Goal: Use online tool/utility: Utilize a website feature to perform a specific function

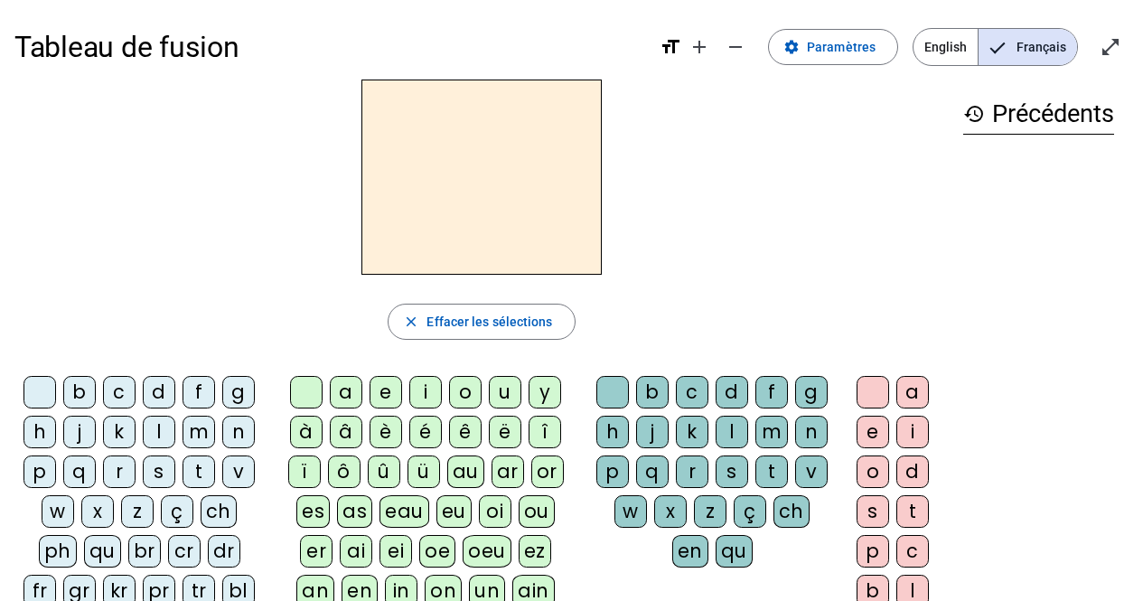
click at [155, 470] on div "s" at bounding box center [159, 471] width 33 height 33
click at [377, 392] on div "e" at bounding box center [385, 392] width 33 height 33
click at [117, 398] on div "c" at bounding box center [119, 392] width 33 height 33
click at [155, 435] on div "l" at bounding box center [159, 431] width 33 height 33
click at [158, 388] on div "d" at bounding box center [159, 392] width 33 height 33
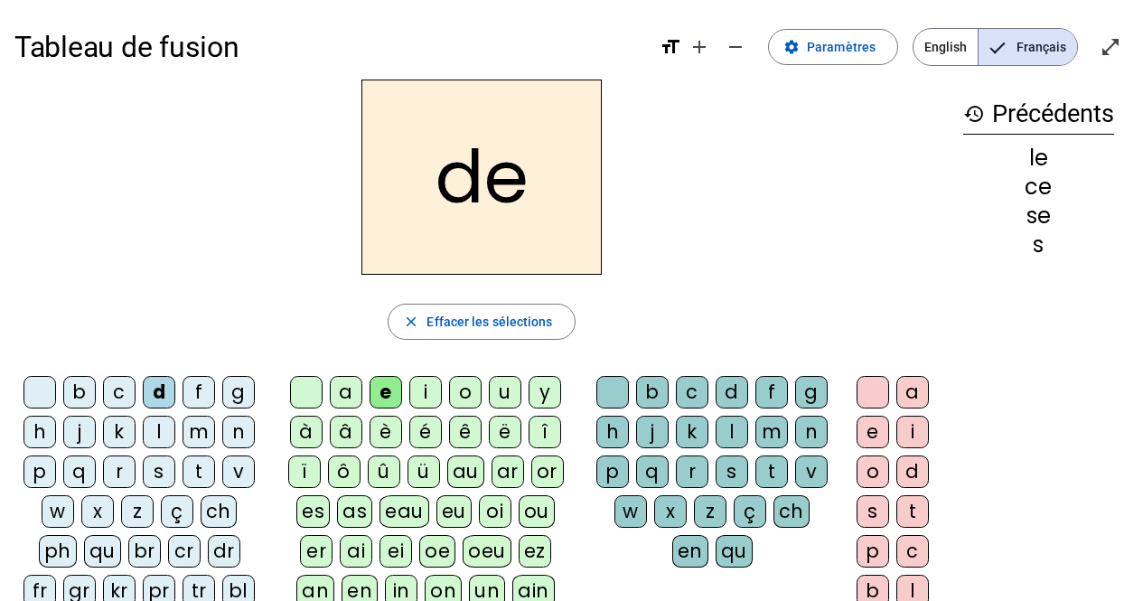
click at [493, 396] on div "u" at bounding box center [505, 392] width 33 height 33
click at [153, 435] on div "l" at bounding box center [159, 431] width 33 height 33
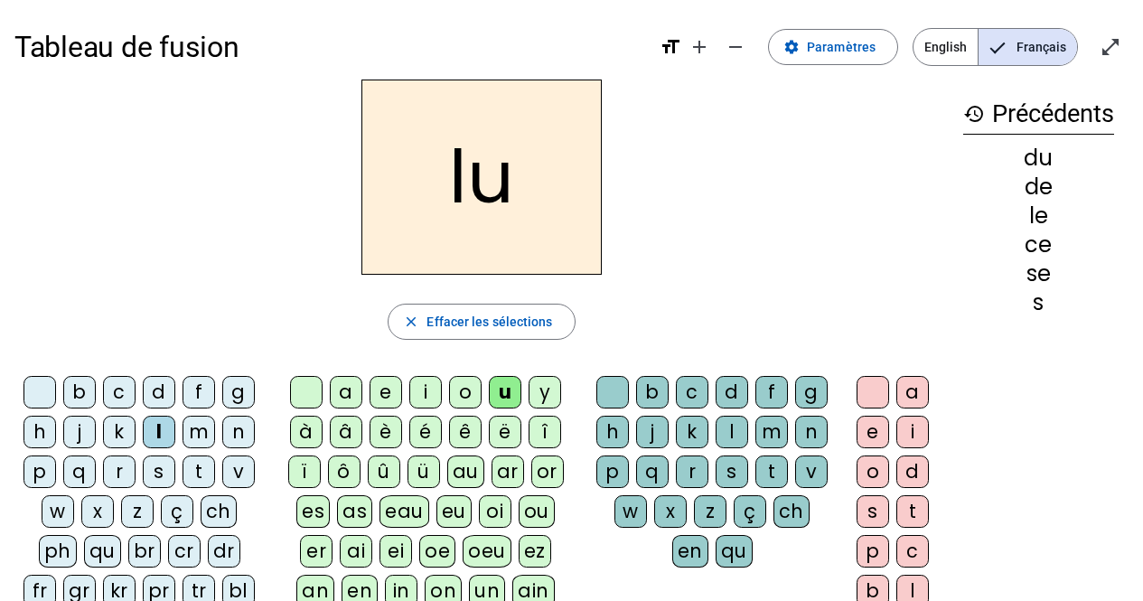
click at [235, 467] on div "v" at bounding box center [238, 471] width 33 height 33
click at [156, 467] on div "s" at bounding box center [159, 471] width 33 height 33
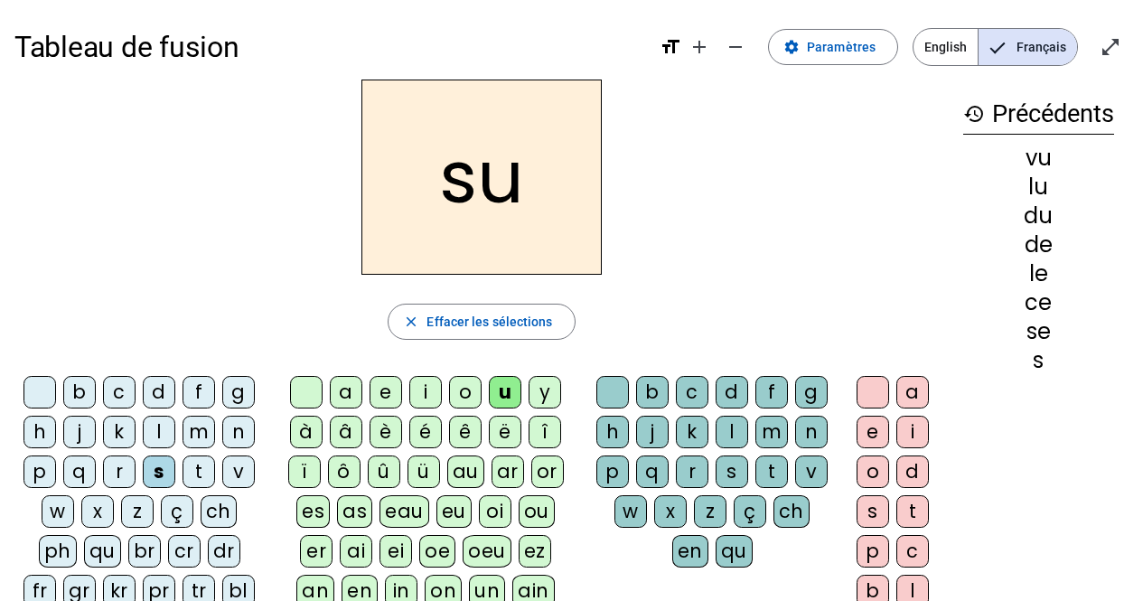
click at [691, 387] on div "c" at bounding box center [692, 392] width 33 height 33
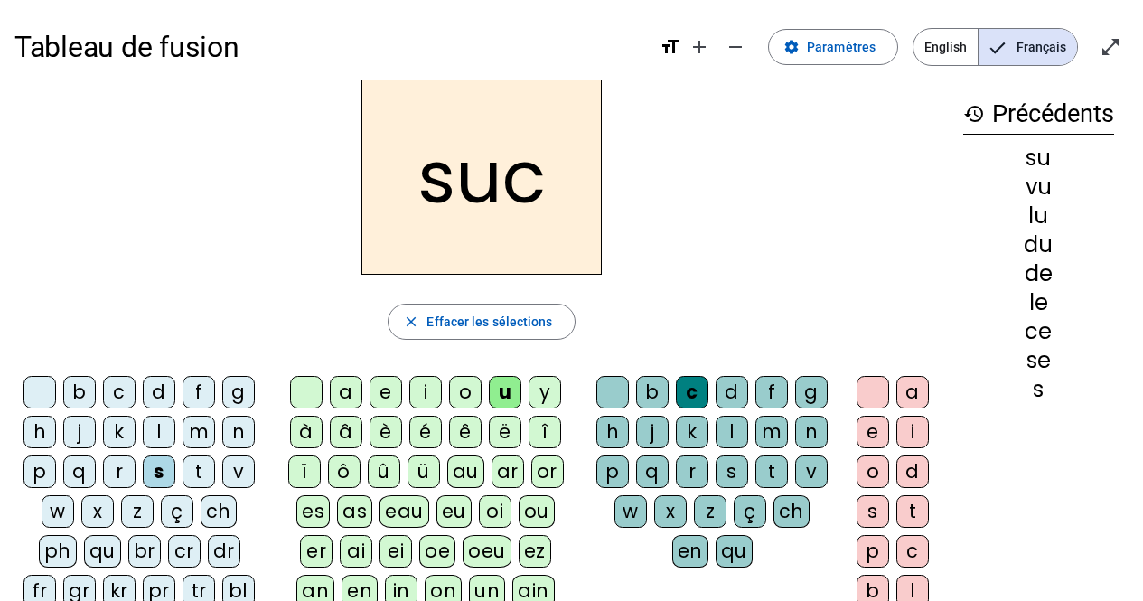
click at [386, 387] on div "e" at bounding box center [385, 392] width 33 height 33
click at [337, 396] on div "a" at bounding box center [346, 392] width 33 height 33
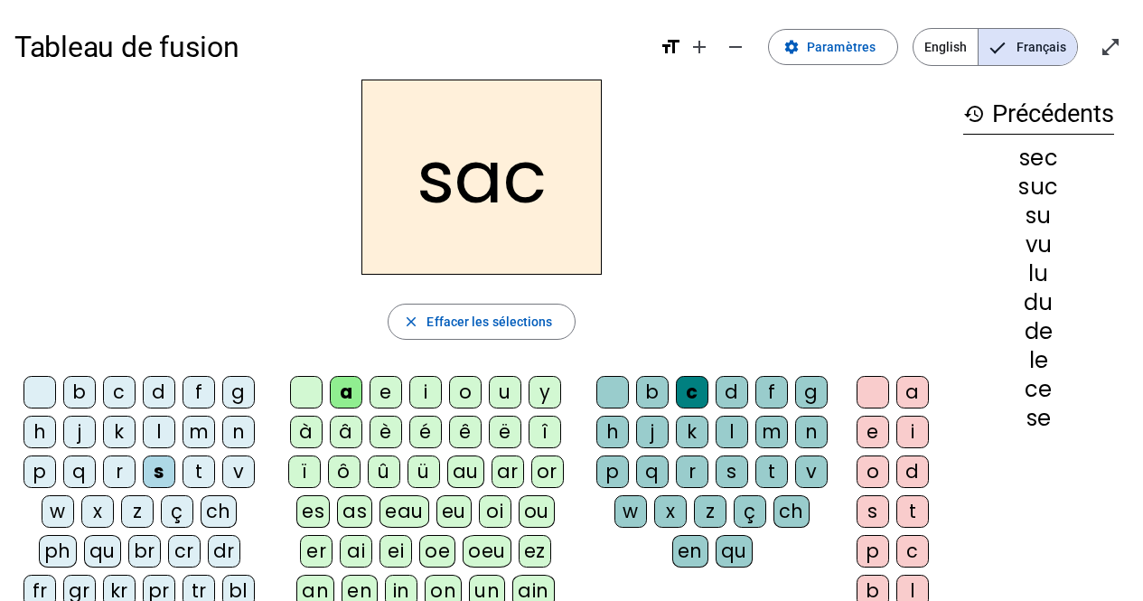
click at [158, 426] on div "l" at bounding box center [159, 431] width 33 height 33
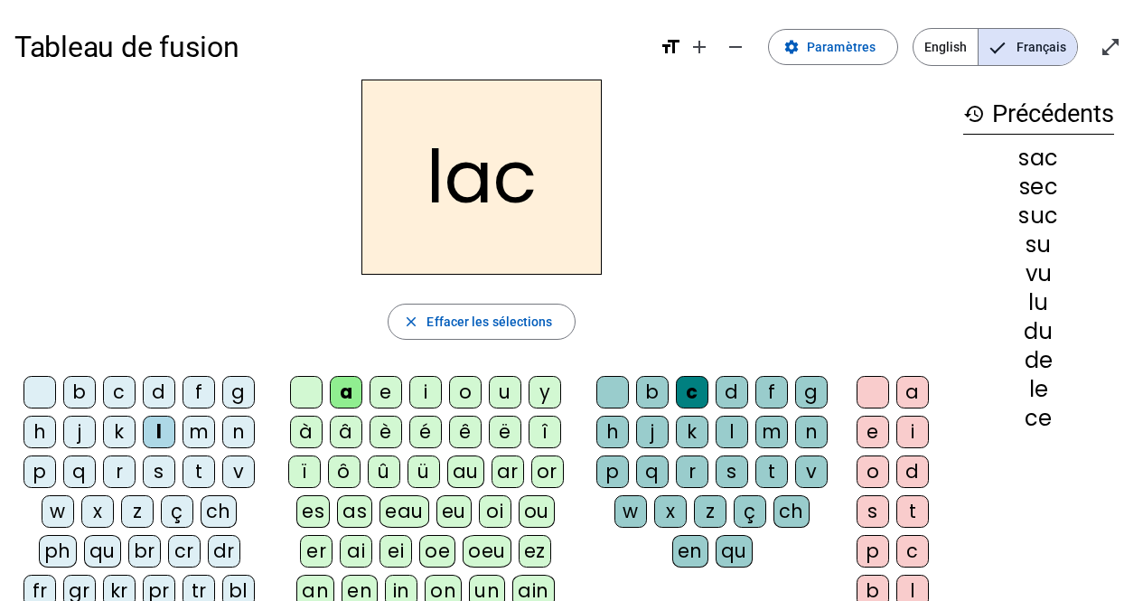
click at [70, 389] on div "b" at bounding box center [79, 392] width 33 height 33
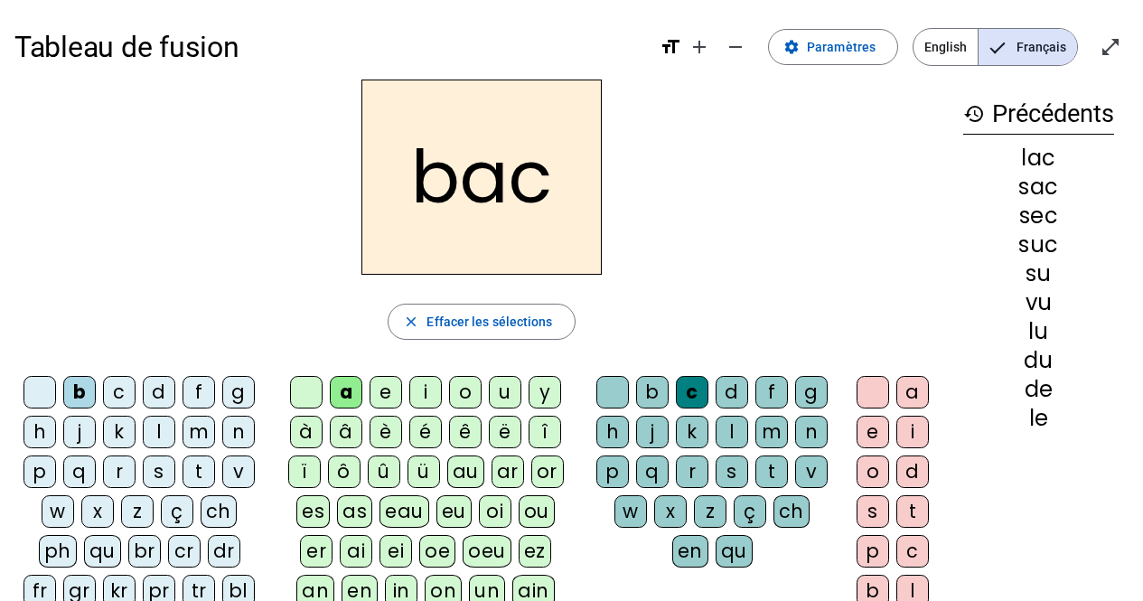
click at [198, 468] on div "t" at bounding box center [198, 471] width 33 height 33
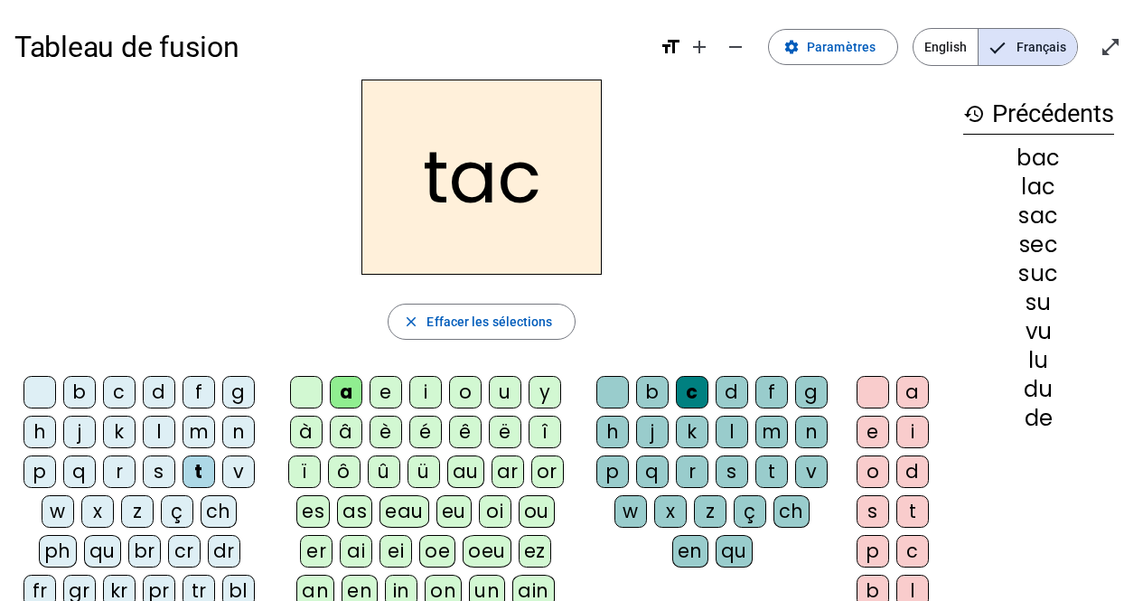
click at [875, 466] on div "o" at bounding box center [872, 471] width 33 height 33
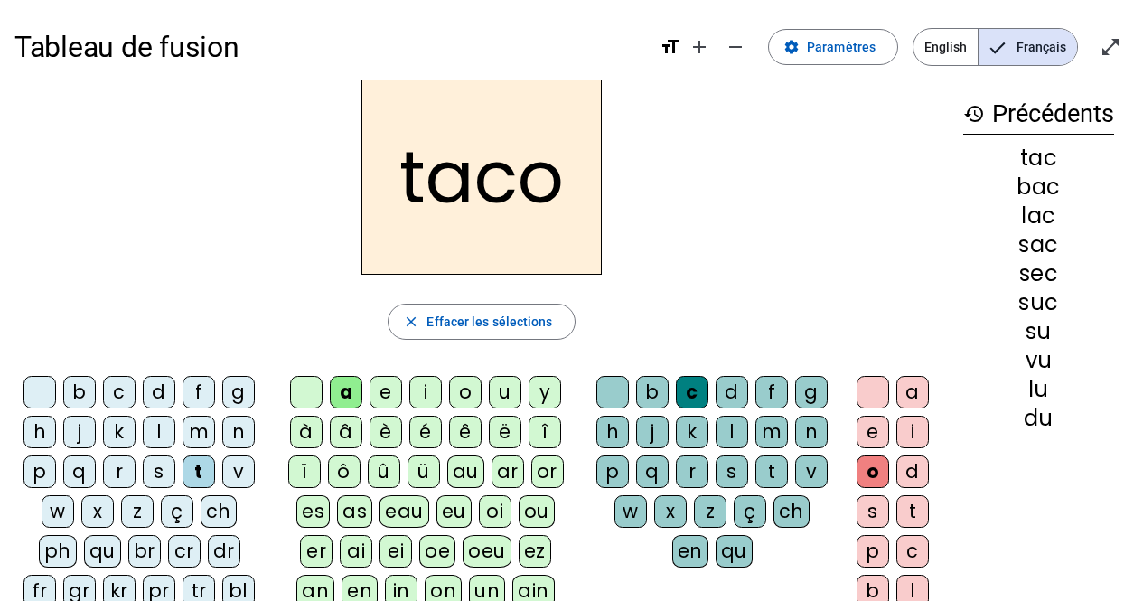
click at [871, 396] on div at bounding box center [872, 392] width 33 height 33
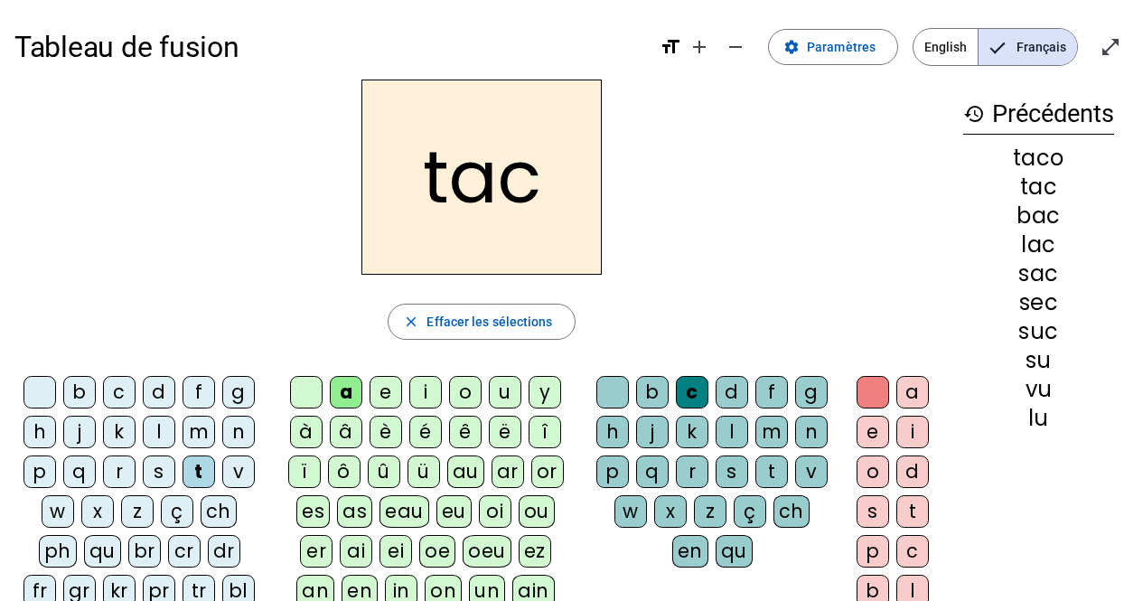
click at [470, 387] on div "o" at bounding box center [465, 392] width 33 height 33
click at [119, 475] on div "r" at bounding box center [119, 471] width 33 height 33
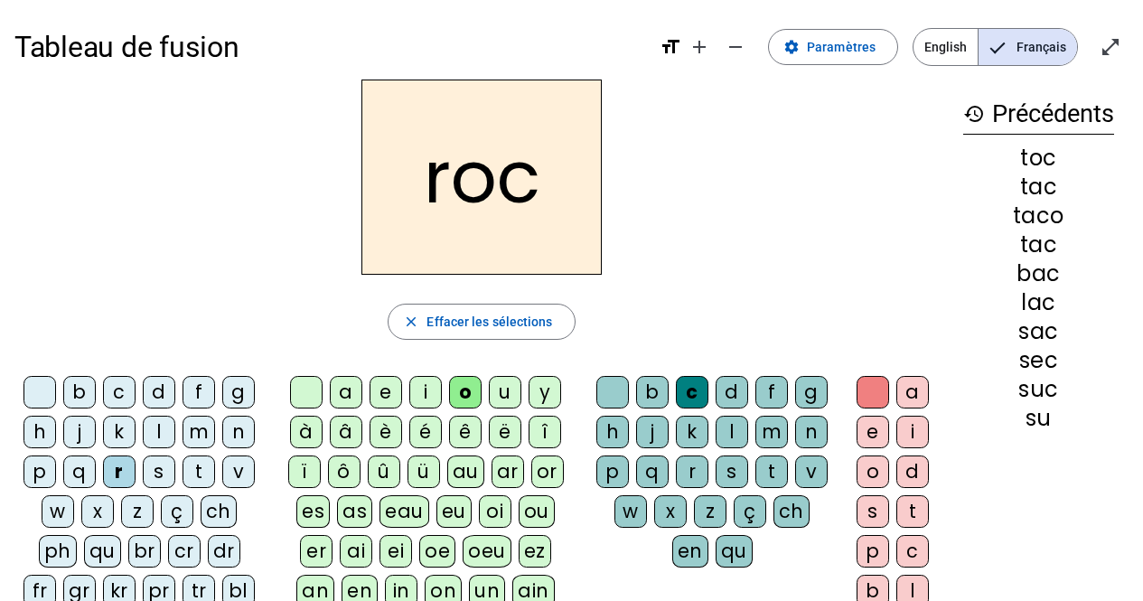
click at [154, 477] on div "s" at bounding box center [159, 471] width 33 height 33
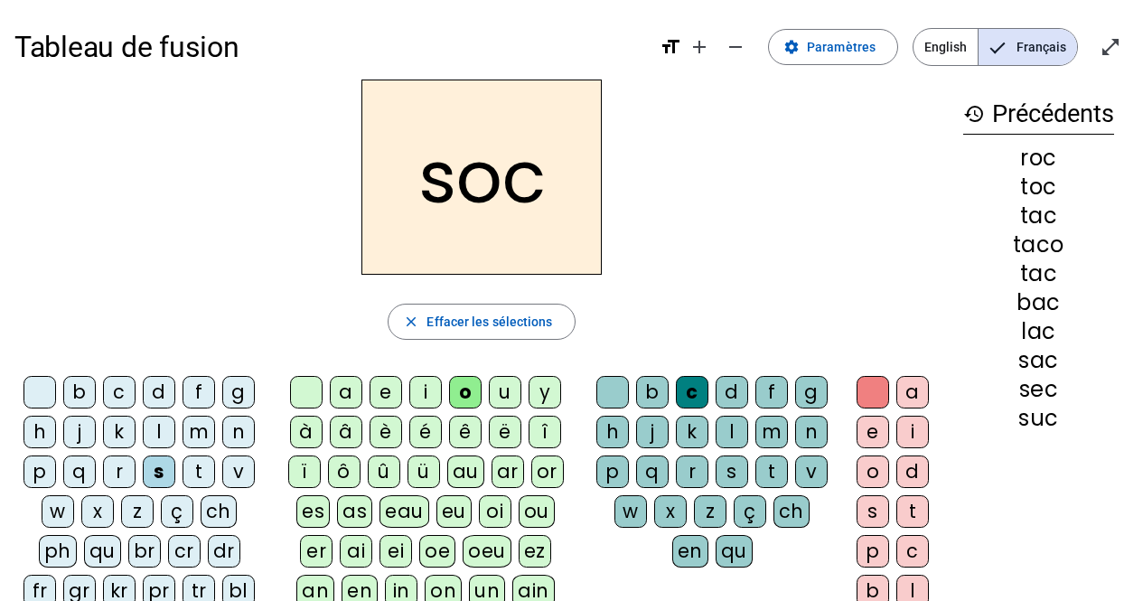
click at [739, 437] on div "l" at bounding box center [731, 431] width 33 height 33
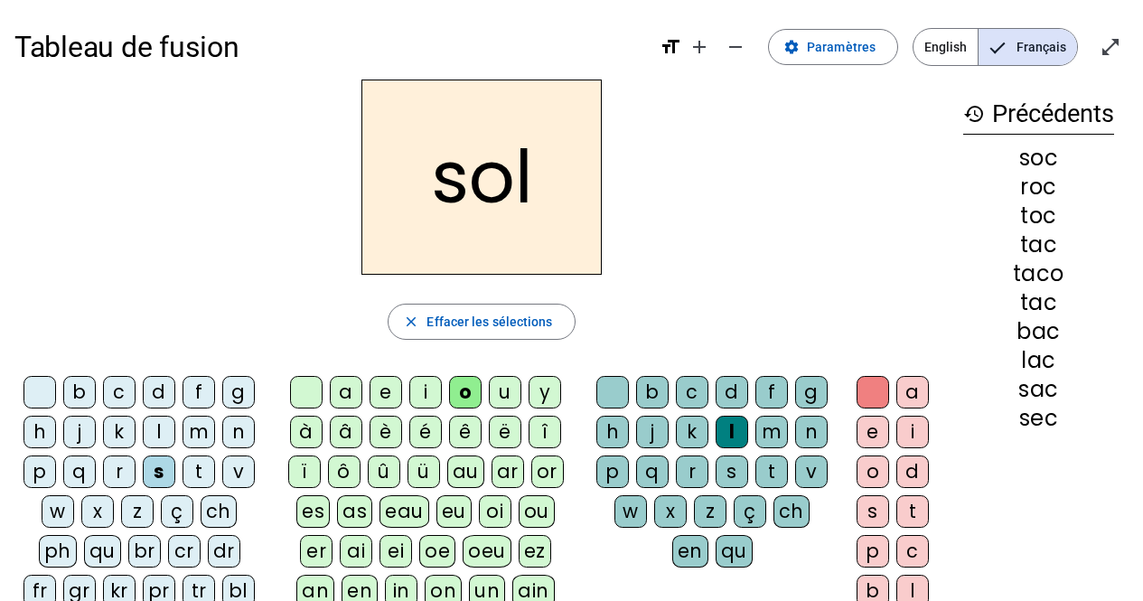
click at [77, 394] on div "b" at bounding box center [79, 392] width 33 height 33
